Goal: Information Seeking & Learning: Learn about a topic

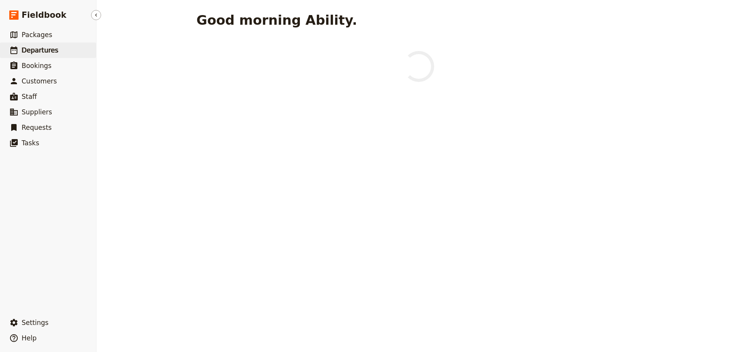
click at [50, 53] on span "Departures" at bounding box center [40, 50] width 37 height 8
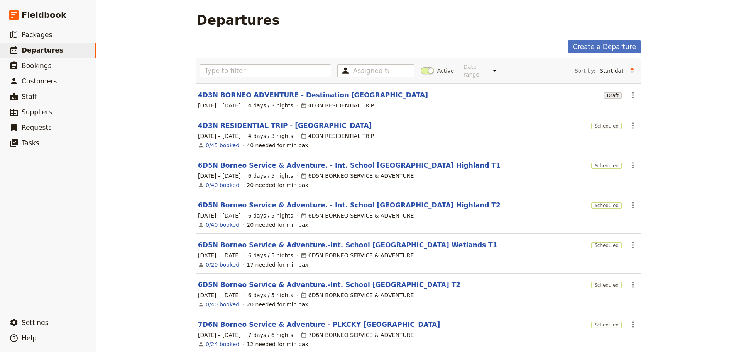
click at [432, 68] on label "Active" at bounding box center [437, 71] width 33 height 8
click at [421, 67] on input "Active" at bounding box center [421, 67] width 0 height 0
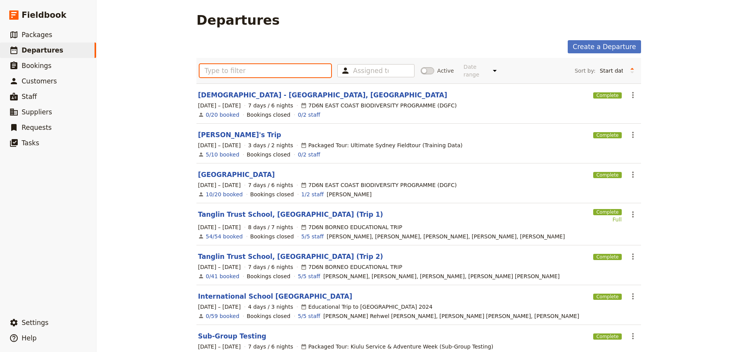
click at [310, 72] on input "text" at bounding box center [266, 70] width 132 height 13
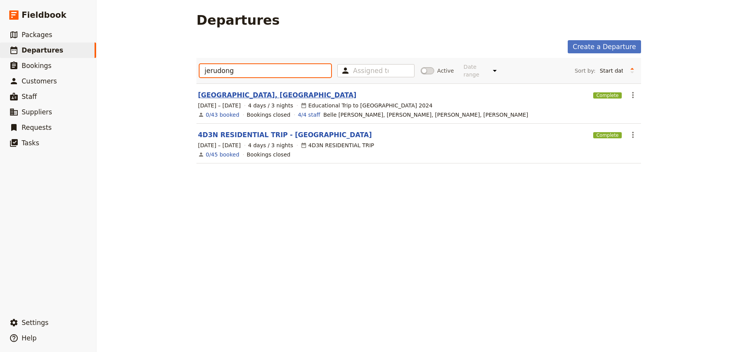
type input "jerudong"
click at [288, 90] on link "[GEOGRAPHIC_DATA], [GEOGRAPHIC_DATA]" at bounding box center [277, 94] width 159 height 9
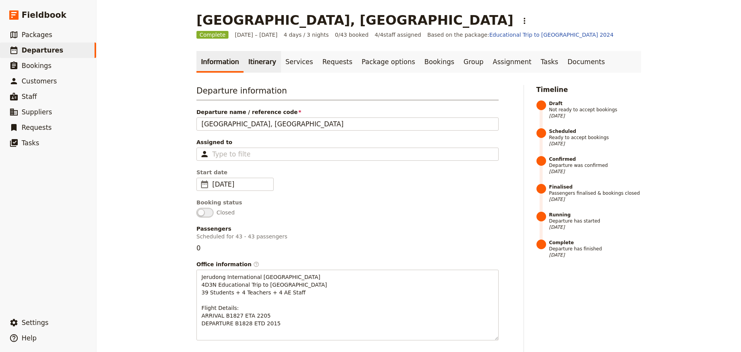
click at [260, 64] on link "Itinerary" at bounding box center [262, 62] width 37 height 22
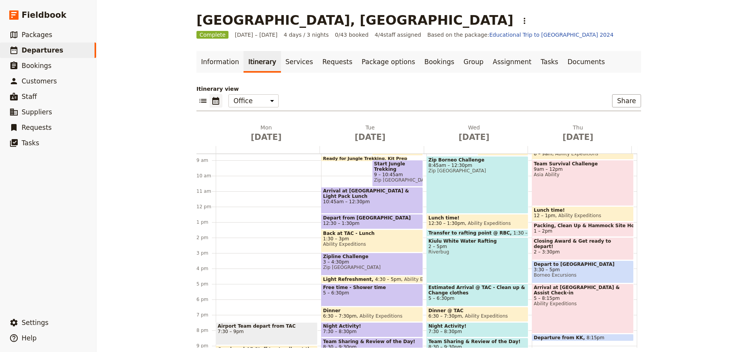
scroll to position [139, 0]
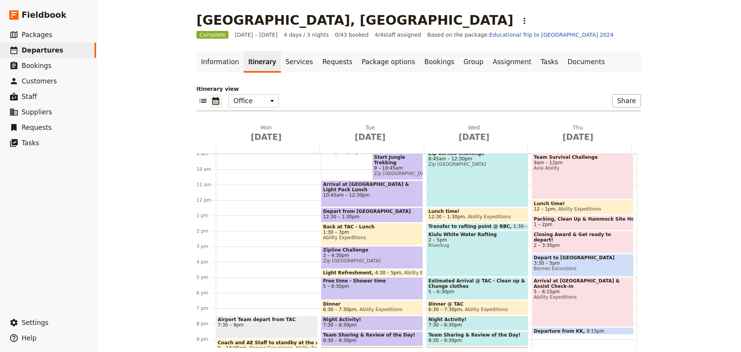
click at [367, 322] on span "Night Activity!" at bounding box center [372, 318] width 98 height 5
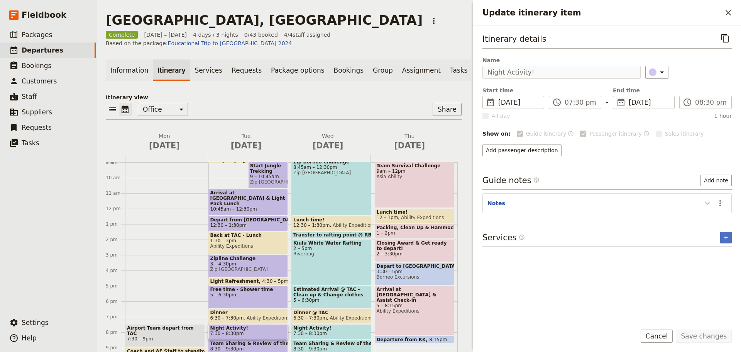
click at [707, 205] on icon "Update itinerary item" at bounding box center [707, 203] width 5 height 3
click at [313, 330] on span "Night Activity!" at bounding box center [331, 327] width 76 height 5
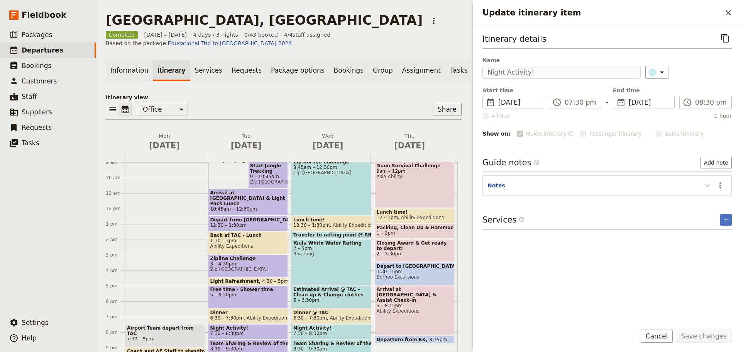
click at [708, 185] on icon "Update itinerary item" at bounding box center [707, 185] width 9 height 9
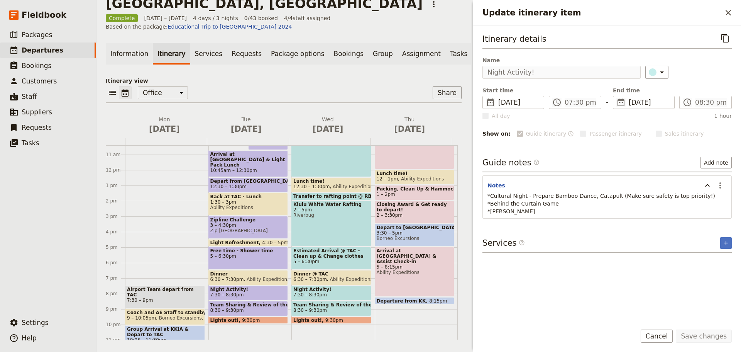
scroll to position [177, 0]
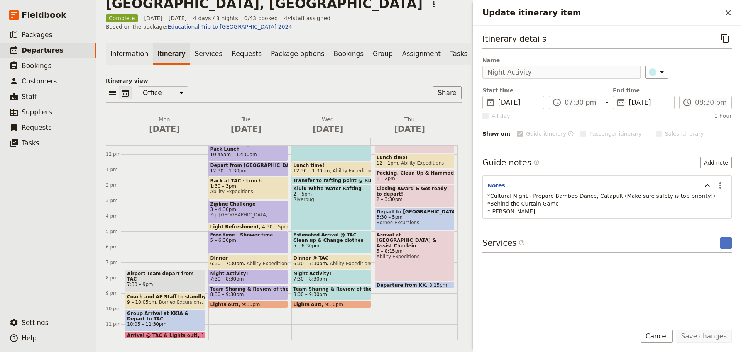
click at [242, 278] on span "7:30 – 8:30pm" at bounding box center [248, 278] width 76 height 5
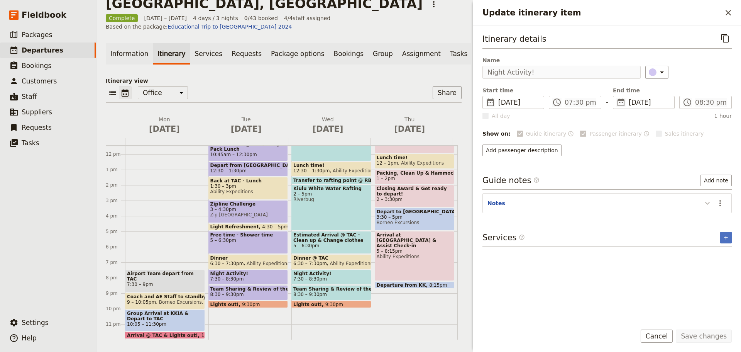
click at [707, 201] on icon "Update itinerary item" at bounding box center [707, 202] width 9 height 9
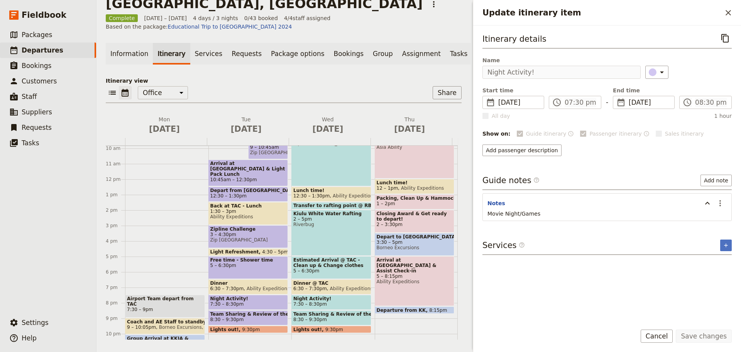
scroll to position [138, 0]
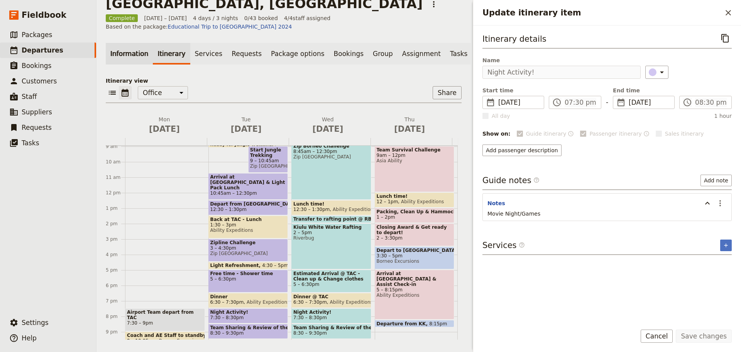
click at [124, 54] on link "Information" at bounding box center [129, 54] width 47 height 22
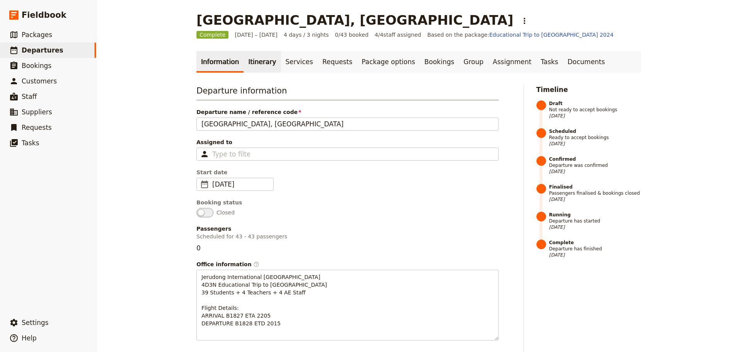
click at [247, 65] on link "Itinerary" at bounding box center [262, 62] width 37 height 22
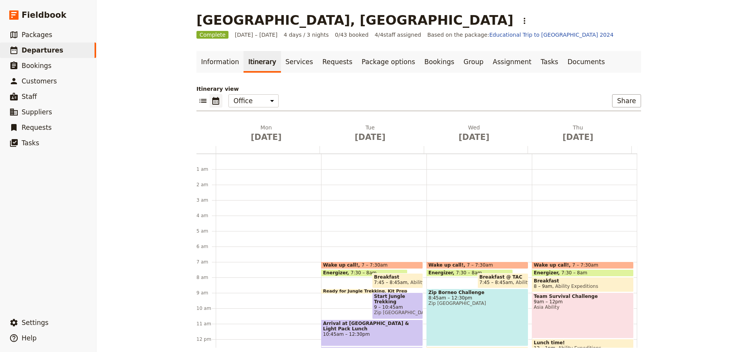
scroll to position [100, 0]
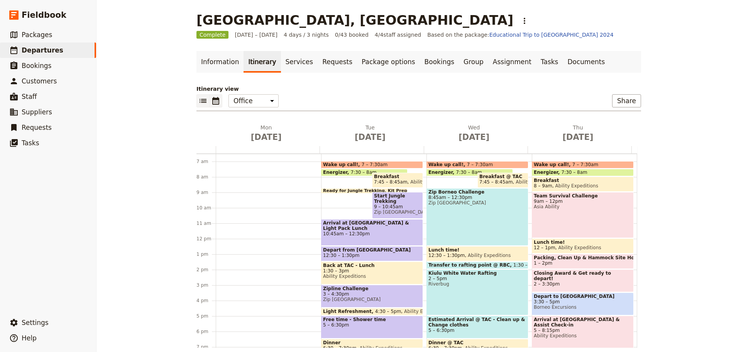
click at [201, 97] on icon "List view" at bounding box center [202, 100] width 9 height 9
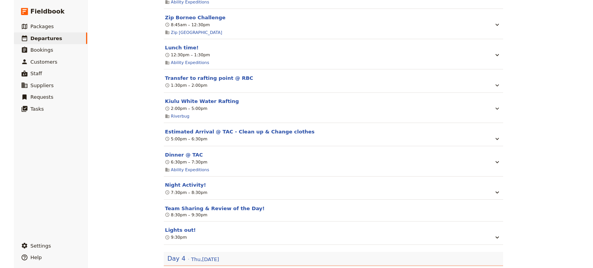
scroll to position [926, 0]
